Goal: Understand site structure

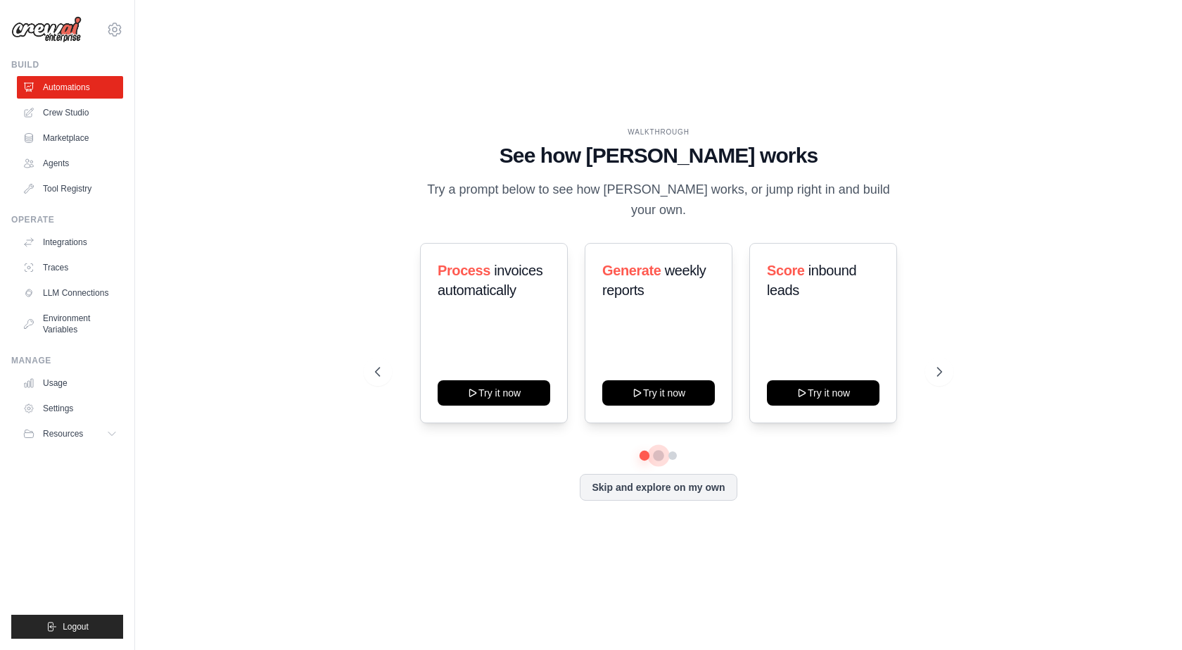
click at [660, 450] on button at bounding box center [658, 455] width 11 height 11
click at [673, 450] on button at bounding box center [672, 455] width 11 height 11
click at [670, 476] on button "Skip and explore on my own" at bounding box center [658, 485] width 157 height 27
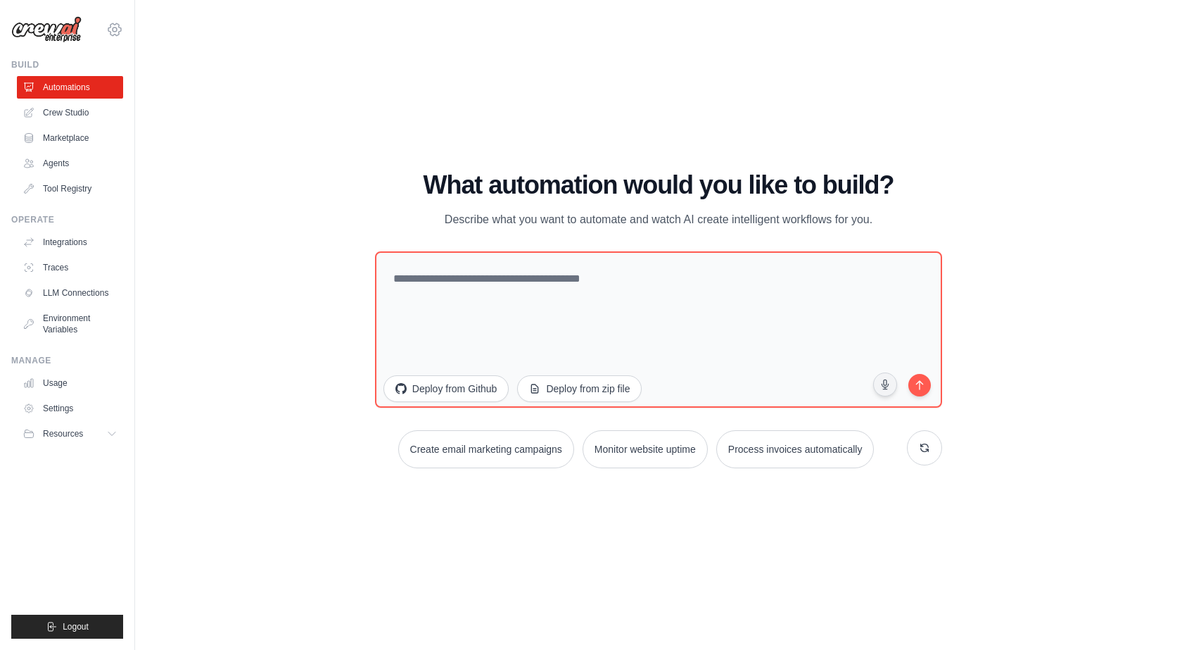
click at [113, 31] on icon at bounding box center [115, 29] width 4 height 4
click at [299, 29] on div "WALKTHROUGH See how [PERSON_NAME] works Try a prompt below to see how [PERSON_N…" at bounding box center [659, 324] width 1002 height 621
click at [53, 165] on link "Agents" at bounding box center [71, 163] width 106 height 23
